Goal: Transaction & Acquisition: Purchase product/service

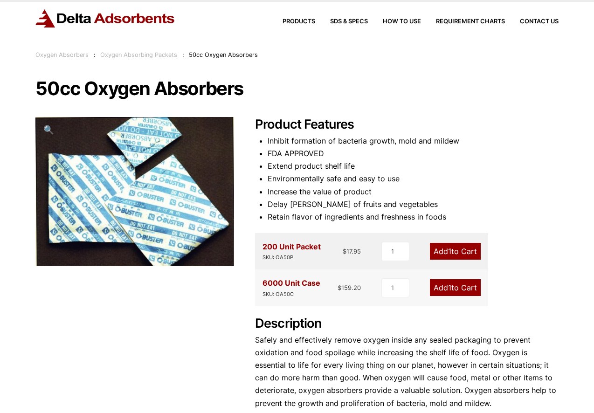
scroll to position [32, 0]
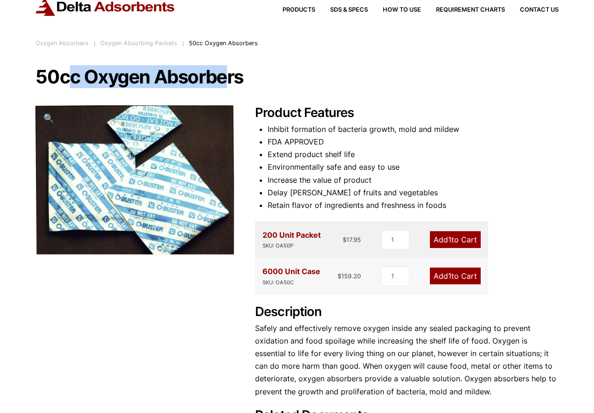
drag, startPoint x: 69, startPoint y: 74, endPoint x: 234, endPoint y: 84, distance: 164.8
click at [229, 84] on h1 "50cc Oxygen Absorbers" at bounding box center [296, 77] width 522 height 20
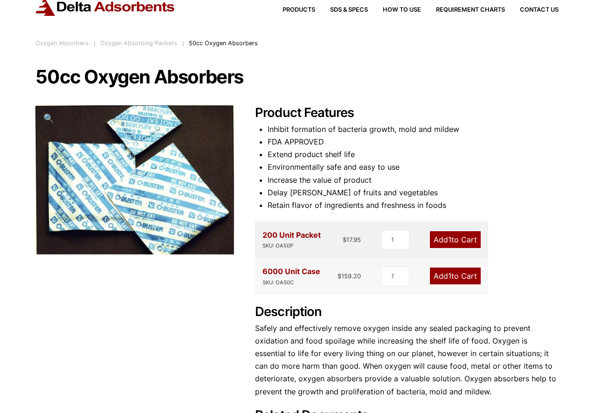
drag, startPoint x: 295, startPoint y: 242, endPoint x: 285, endPoint y: 241, distance: 10.3
click at [295, 241] on div "SKU: OA50P" at bounding box center [291, 245] width 58 height 9
drag, startPoint x: 269, startPoint y: 232, endPoint x: 294, endPoint y: 270, distance: 45.1
click at [294, 239] on div "200 Unit Packet SKU: OA50P" at bounding box center [291, 239] width 58 height 21
drag, startPoint x: 290, startPoint y: 271, endPoint x: 313, endPoint y: 263, distance: 24.3
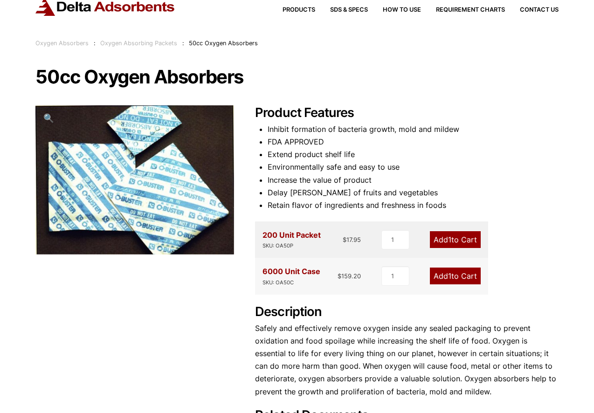
click at [290, 271] on div "6000 Unit Case SKU: OA50C" at bounding box center [291, 275] width 58 height 21
drag, startPoint x: 393, startPoint y: 240, endPoint x: 370, endPoint y: 237, distance: 23.1
click at [370, 237] on div "200 Unit Packet SKU: OA50P $ 17.95 1 Add 1 to Cart" at bounding box center [371, 239] width 233 height 36
type input "15"
click at [436, 355] on p "Safely and effectively remove oxygen inside any sealed packaging to prevent oxi…" at bounding box center [406, 360] width 303 height 76
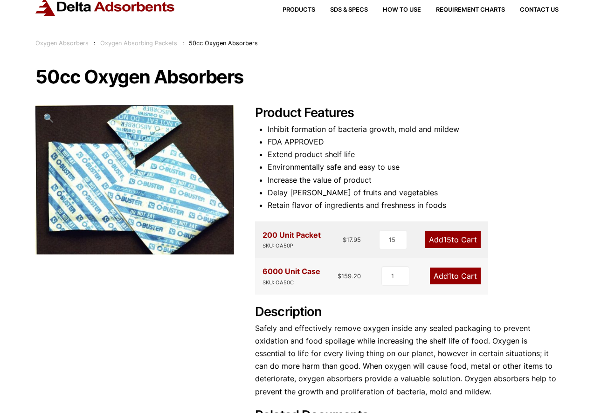
click at [456, 241] on link "Add 15 to Cart" at bounding box center [452, 239] width 55 height 17
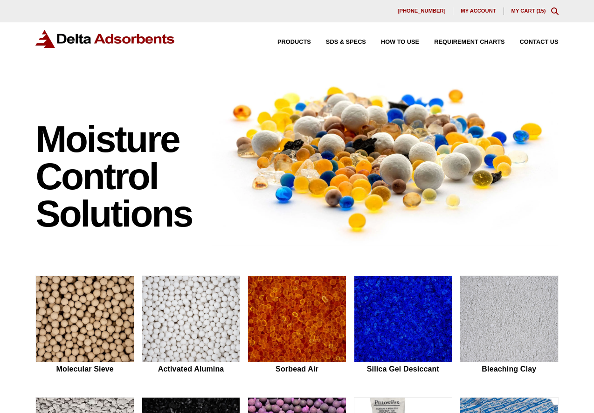
click at [532, 8] on link "My Cart ( 15 )" at bounding box center [528, 11] width 34 height 6
